Goal: Task Accomplishment & Management: Complete application form

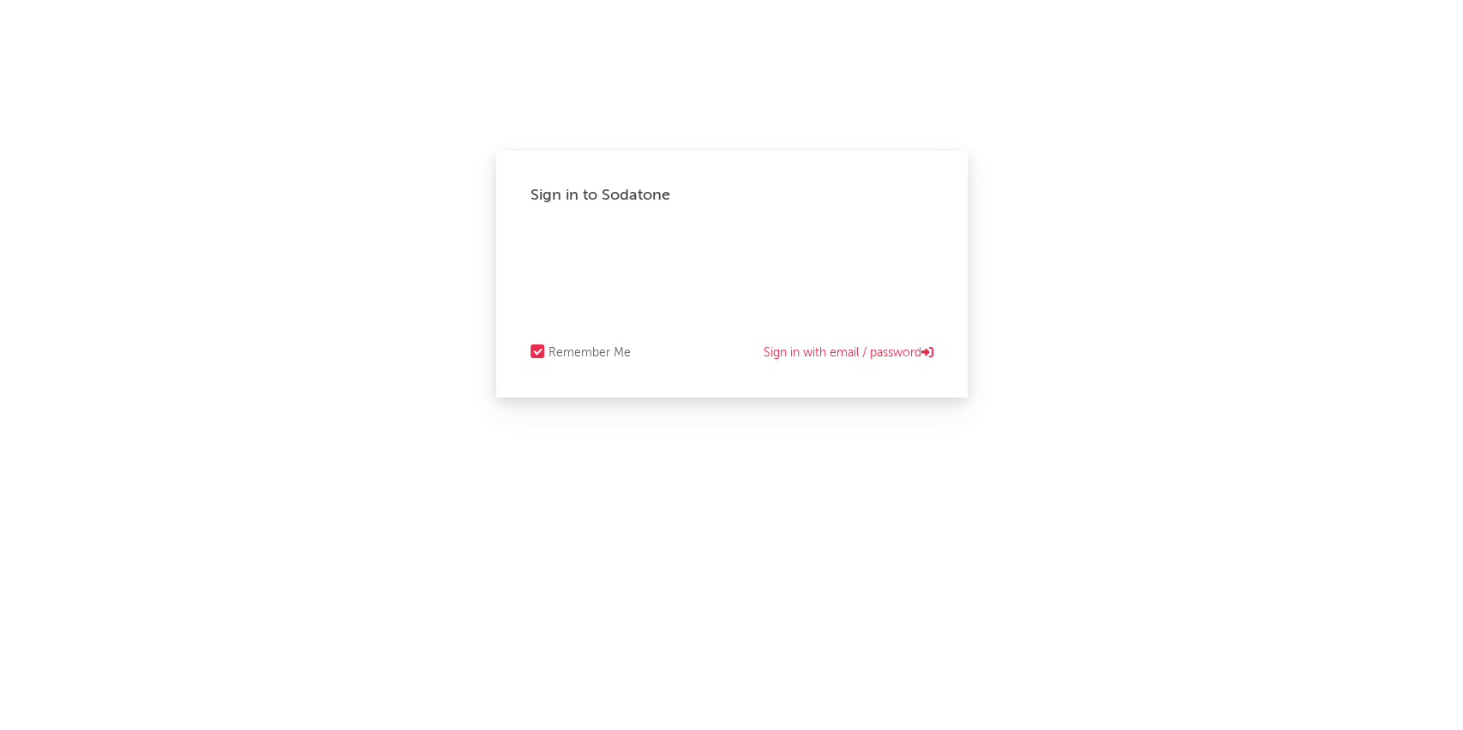
select select "recorded_music"
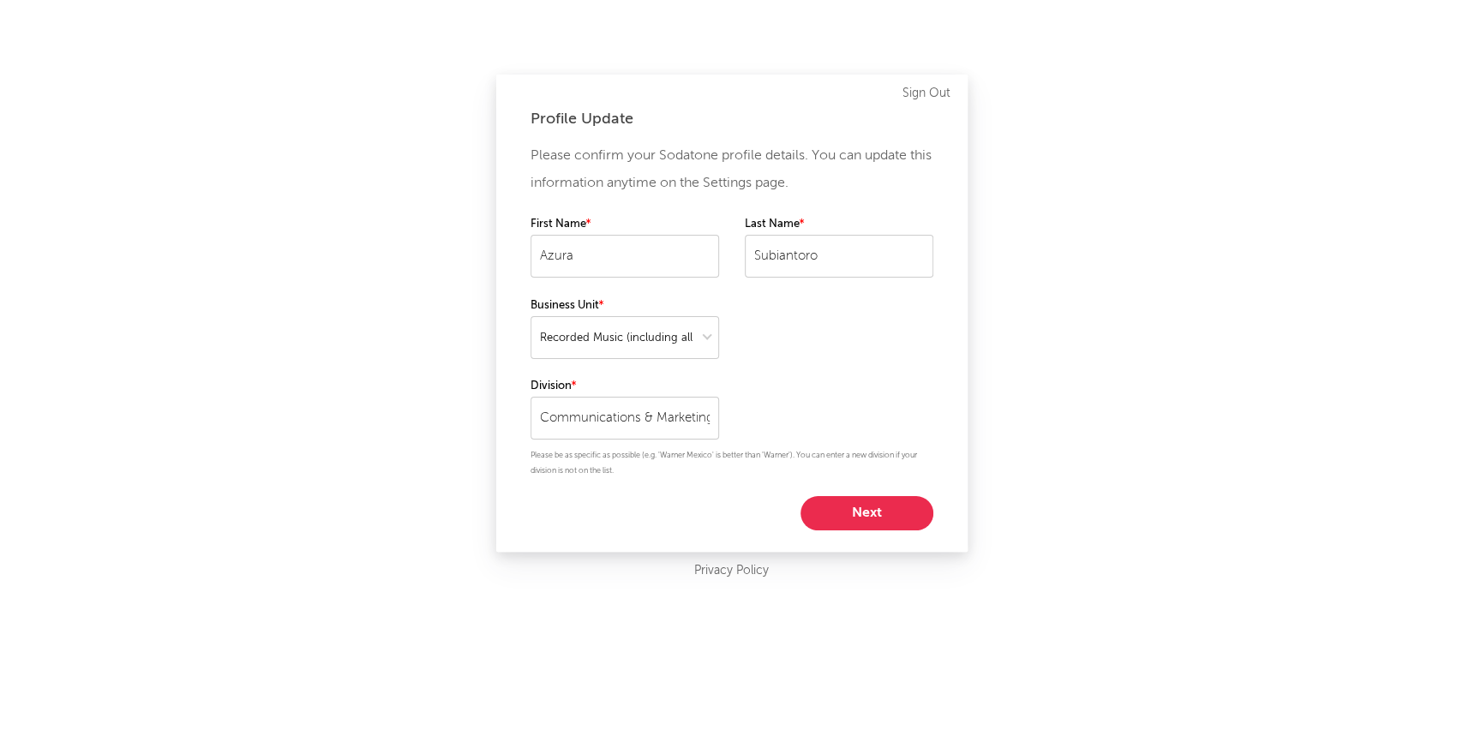
click at [1065, 189] on div "Profile Update Please confirm your Sodatone profile details. You can update thi…" at bounding box center [731, 365] width 1463 height 730
click at [891, 509] on button "Next" at bounding box center [867, 513] width 133 height 34
select select "marketing"
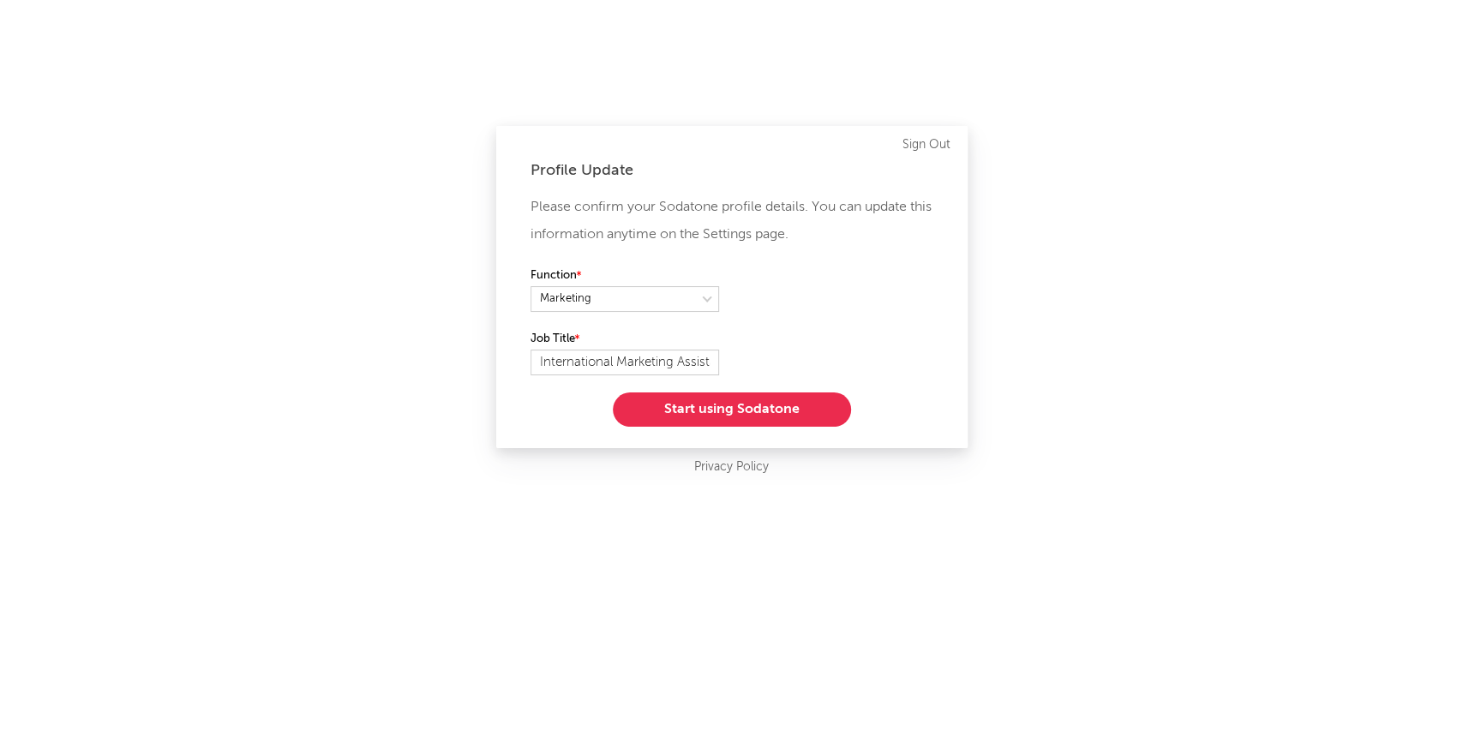
click at [816, 417] on button "Start using Sodatone" at bounding box center [732, 410] width 238 height 34
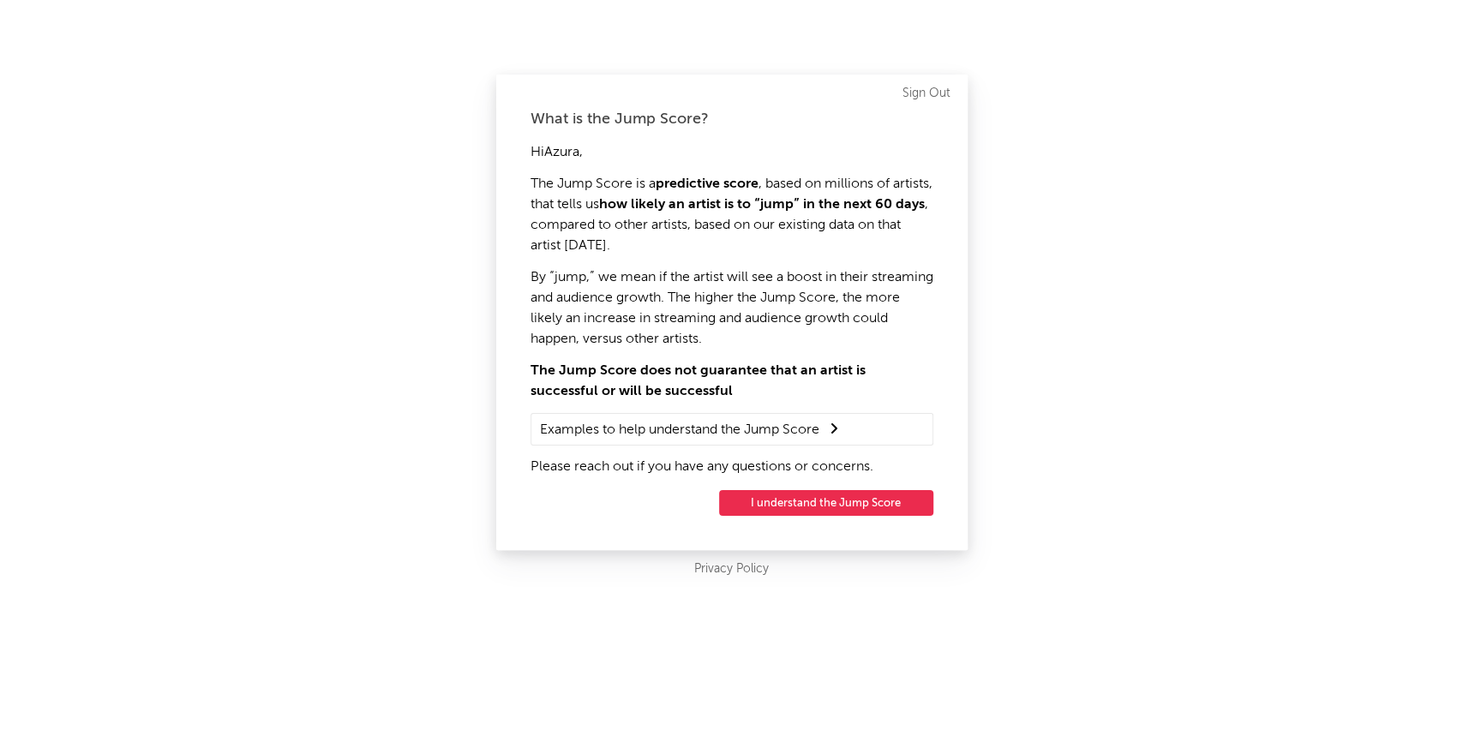
click at [873, 513] on button "I understand the Jump Score" at bounding box center [826, 503] width 214 height 26
